Goal: Task Accomplishment & Management: Check status

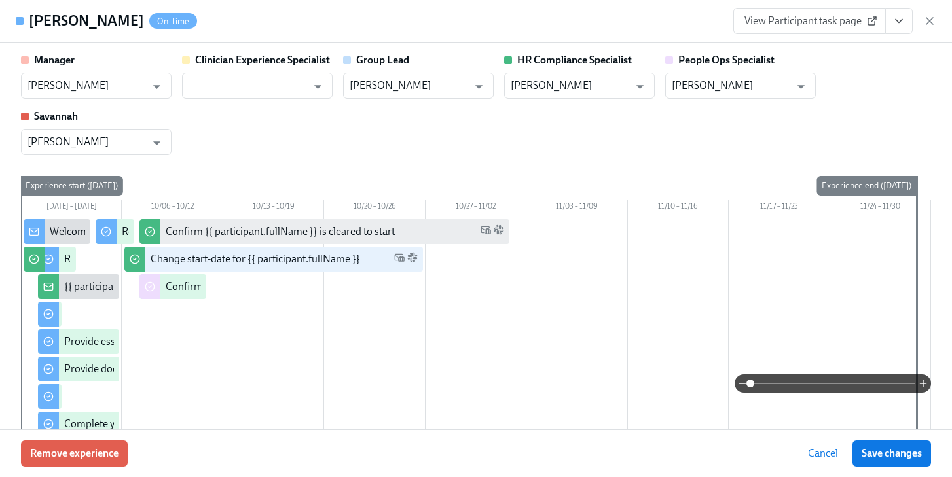
click at [935, 20] on icon "button" at bounding box center [929, 20] width 13 height 13
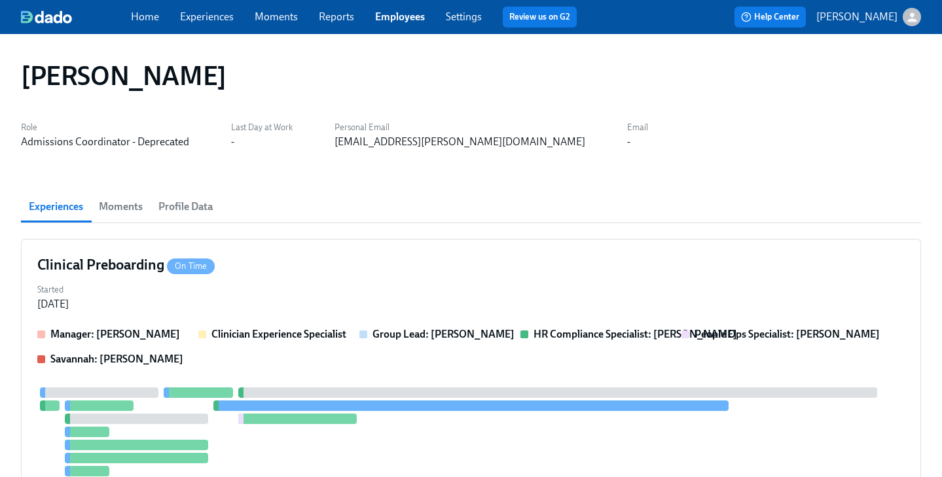
click at [387, 12] on link "Employees" at bounding box center [400, 16] width 50 height 12
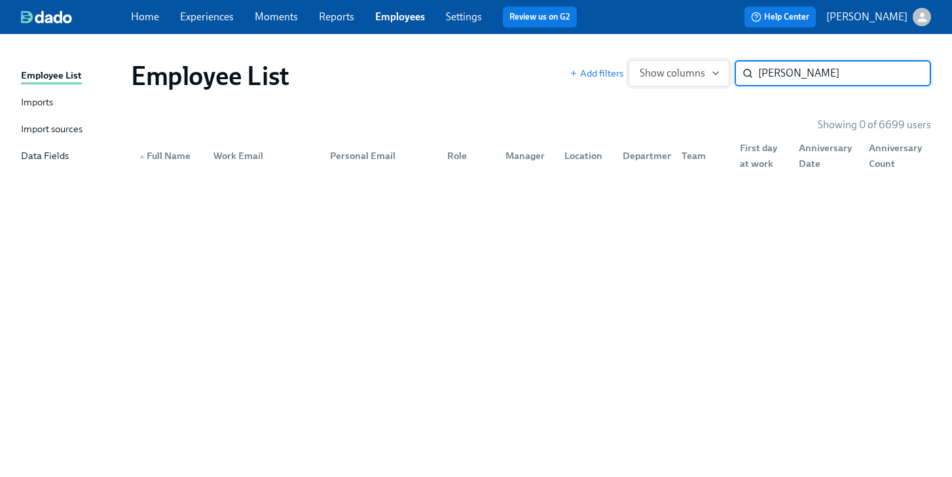
drag, startPoint x: 800, startPoint y: 79, endPoint x: 703, endPoint y: 75, distance: 97.0
click at [703, 75] on div "Add filters Show columns [PERSON_NAME] ​" at bounding box center [750, 73] width 361 height 26
paste input "'[PERSON_NAME]"
drag, startPoint x: 795, startPoint y: 75, endPoint x: 602, endPoint y: 67, distance: 193.3
click at [623, 71] on div "Add filters Show columns '[PERSON_NAME] ​" at bounding box center [750, 73] width 361 height 26
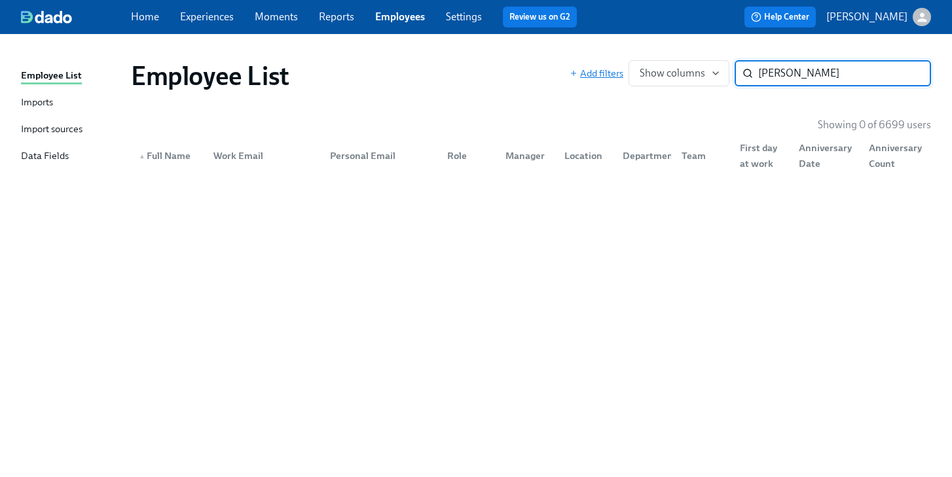
type input "[PERSON_NAME]"
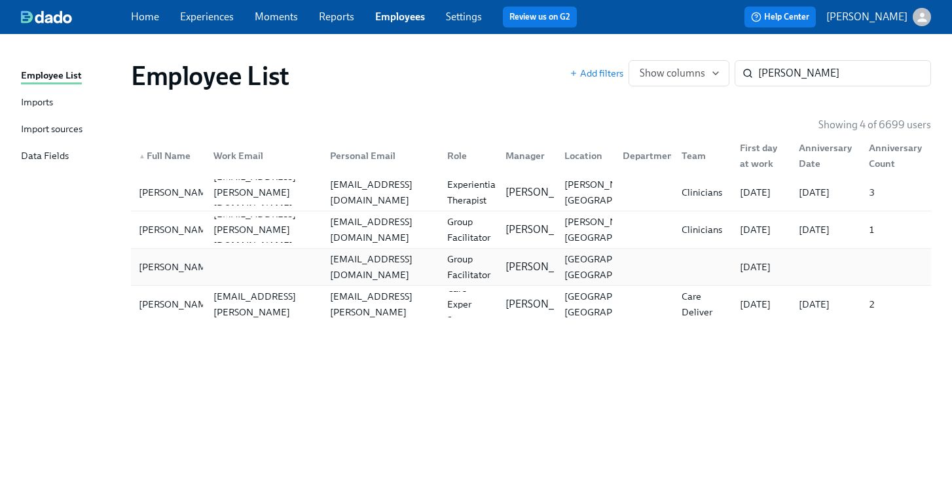
click at [325, 266] on div "[EMAIL_ADDRESS][DOMAIN_NAME]" at bounding box center [380, 266] width 111 height 31
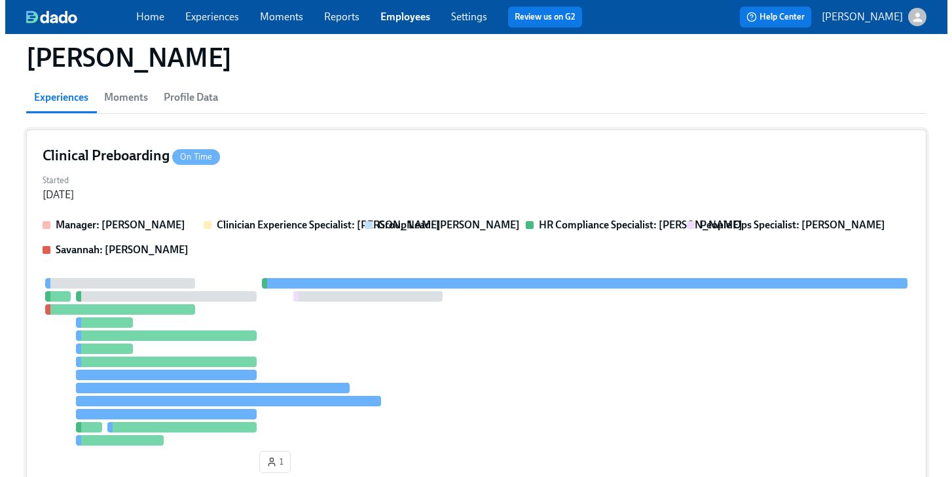
scroll to position [110, 0]
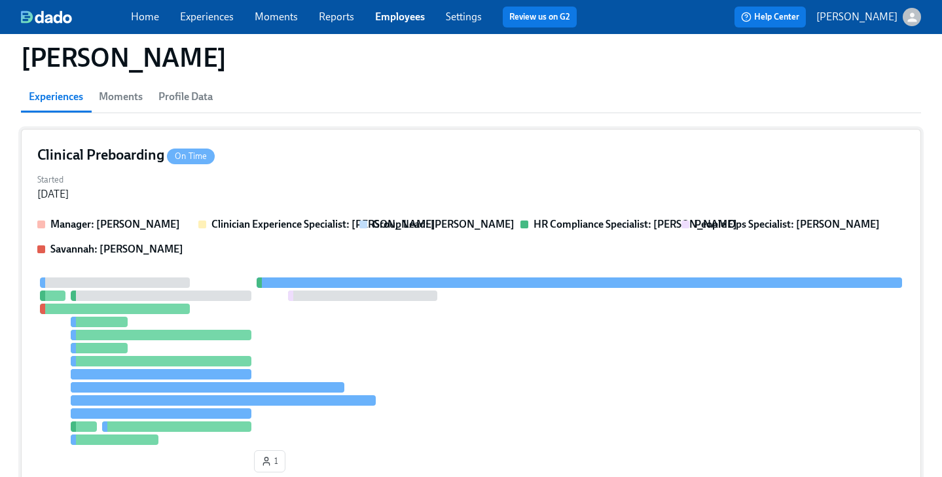
click at [397, 197] on div "Started [DATE]" at bounding box center [470, 185] width 867 height 31
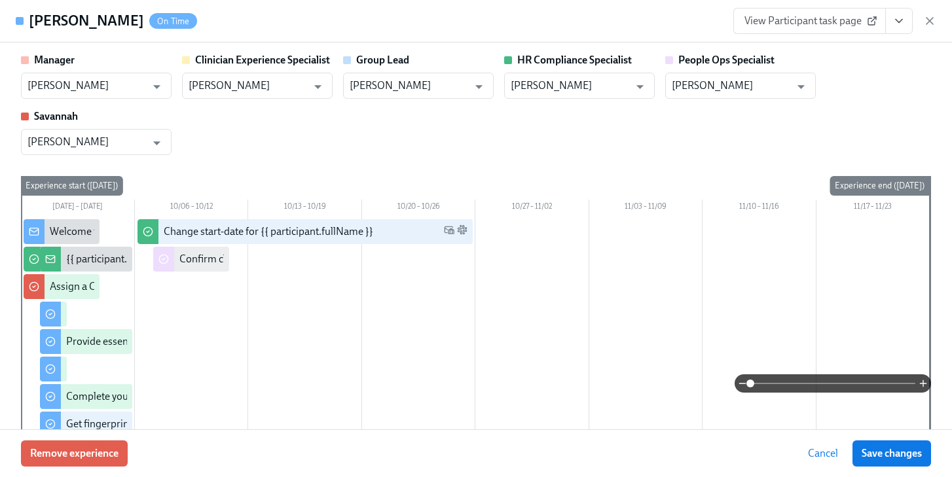
click at [898, 22] on icon "View task page" at bounding box center [899, 21] width 7 height 3
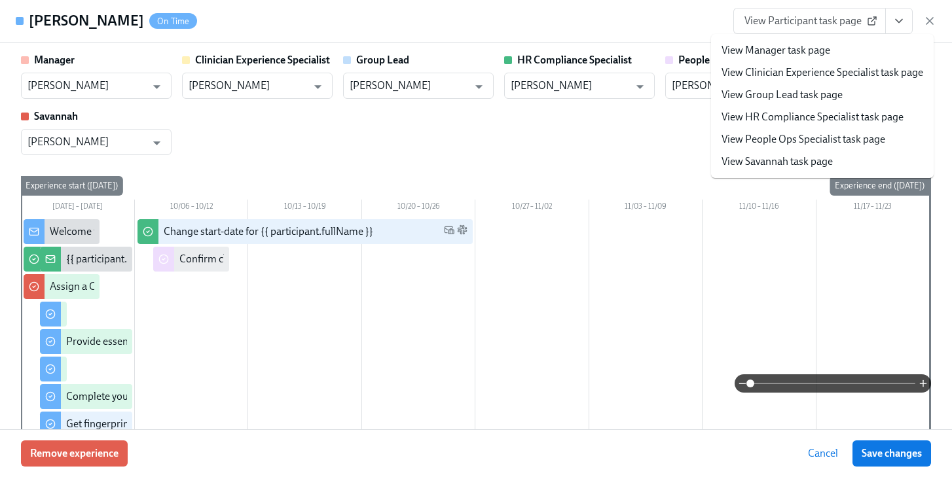
click at [821, 16] on span "View Participant task page" at bounding box center [809, 20] width 130 height 13
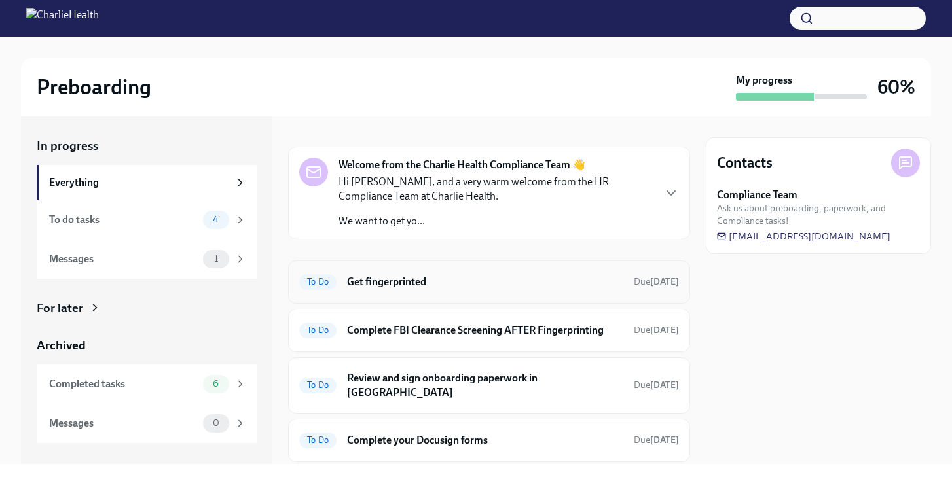
scroll to position [45, 0]
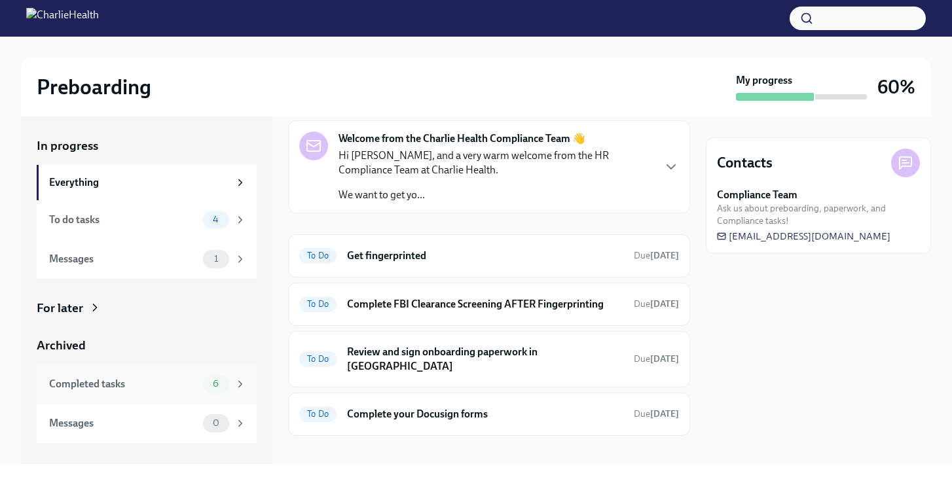
click at [100, 385] on div "Completed tasks" at bounding box center [123, 384] width 149 height 14
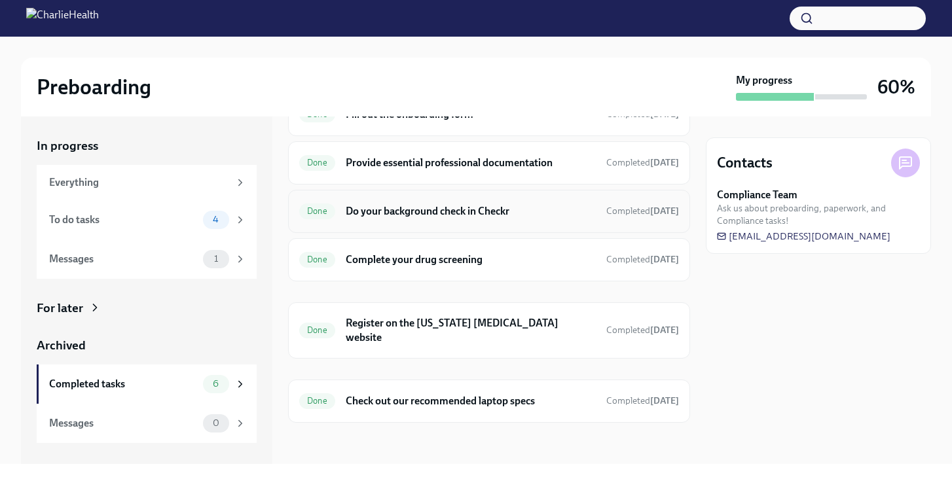
scroll to position [72, 0]
click at [499, 175] on div "Done Provide essential professional documentation Completed 5 days ago" at bounding box center [489, 162] width 402 height 43
click at [514, 162] on h6 "Provide essential professional documentation" at bounding box center [471, 163] width 250 height 14
